Goal: Task Accomplishment & Management: Manage account settings

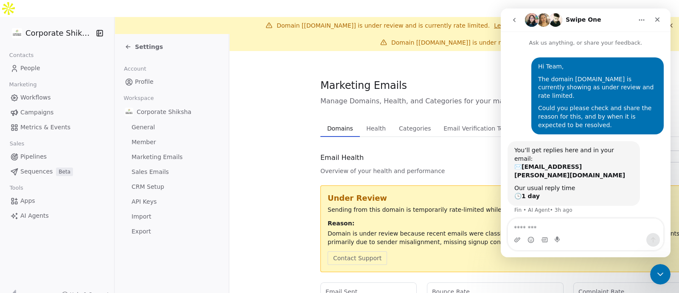
scroll to position [3, 0]
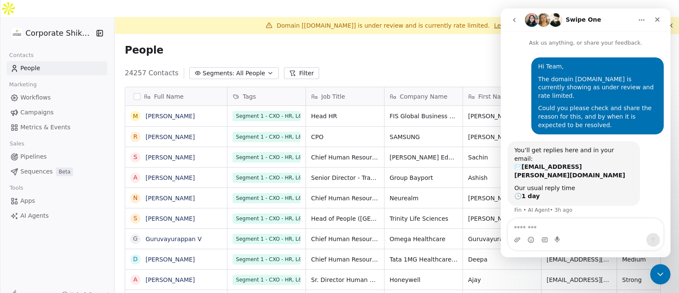
scroll to position [3, 0]
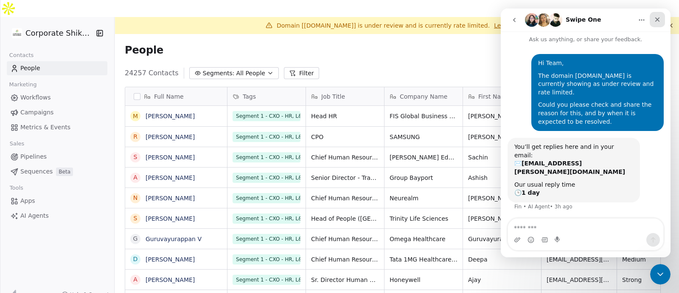
click at [658, 20] on icon "Close" at bounding box center [657, 19] width 7 height 7
